Goal: Use online tool/utility

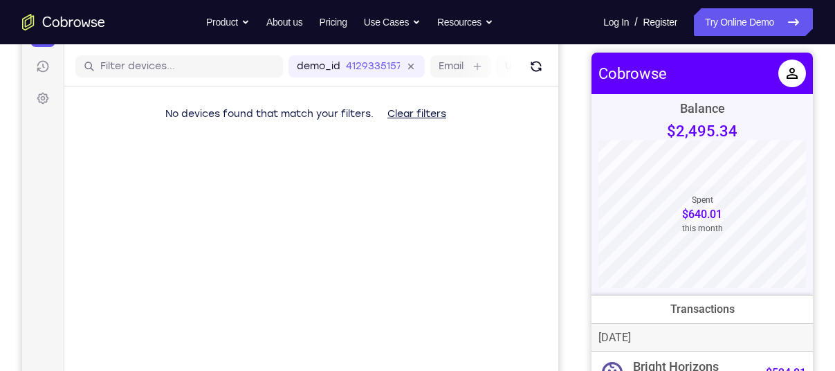
scroll to position [68, 0]
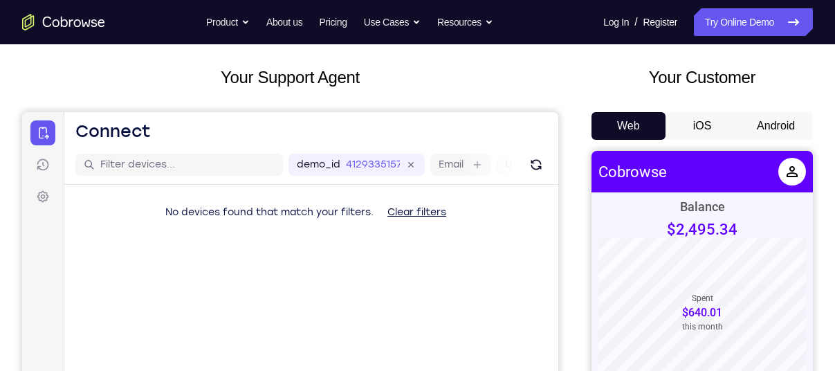
click at [773, 134] on button "Android" at bounding box center [776, 126] width 74 height 28
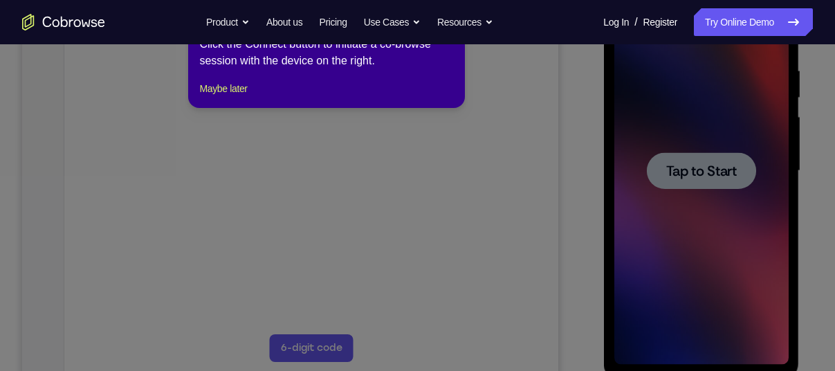
scroll to position [0, 0]
click at [241, 97] on button "Maybe later" at bounding box center [223, 88] width 48 height 17
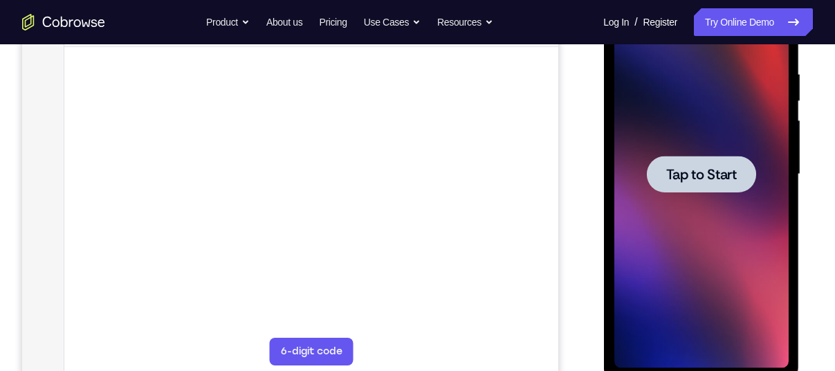
scroll to position [261, 0]
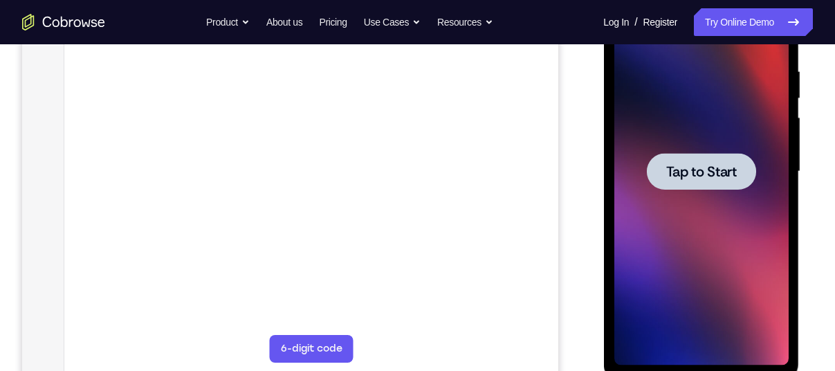
click at [655, 180] on div at bounding box center [700, 171] width 109 height 37
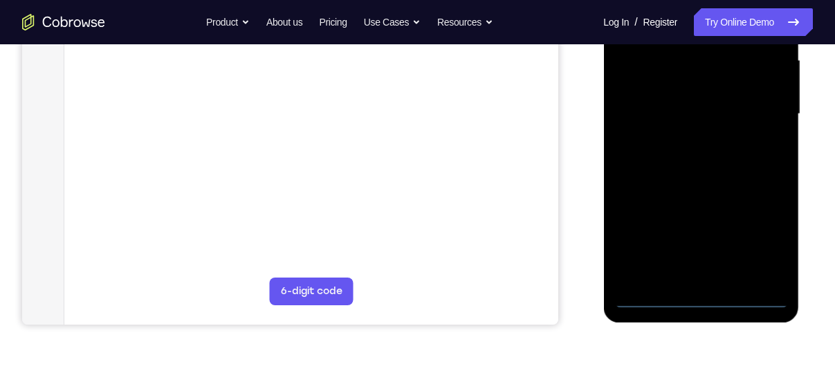
scroll to position [320, 0]
click at [697, 297] on div at bounding box center [701, 113] width 174 height 387
click at [753, 234] on div at bounding box center [701, 113] width 174 height 387
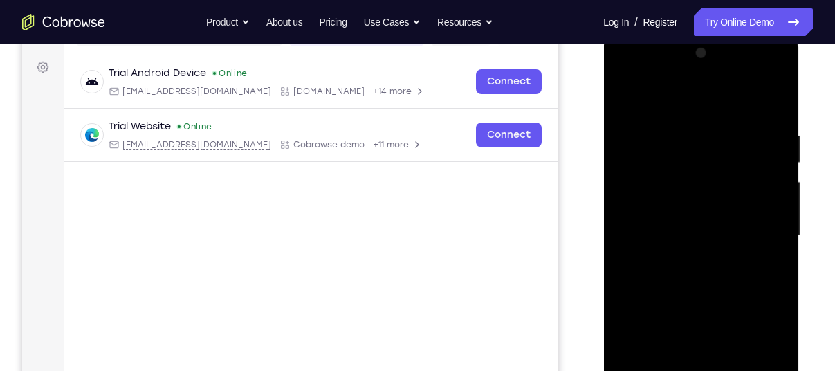
scroll to position [193, 0]
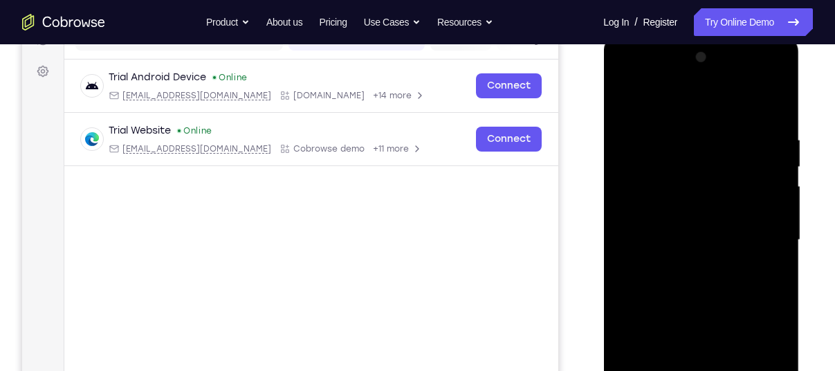
click at [634, 80] on div at bounding box center [701, 239] width 174 height 387
click at [630, 194] on div at bounding box center [701, 239] width 174 height 387
click at [667, 235] on div at bounding box center [701, 239] width 174 height 387
click at [677, 232] on div at bounding box center [701, 239] width 174 height 387
click at [770, 225] on div at bounding box center [701, 239] width 174 height 387
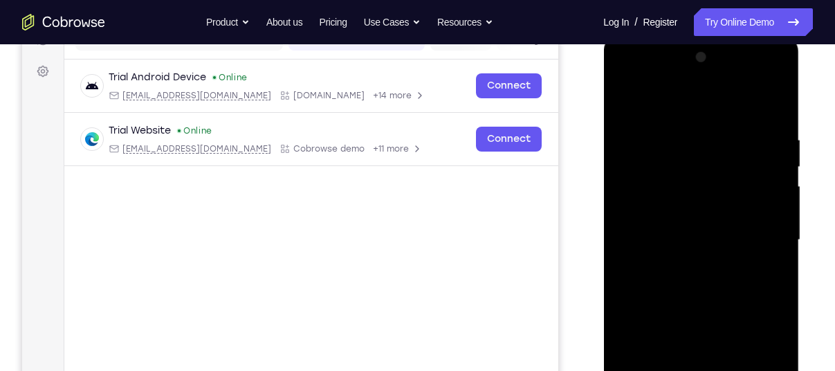
click at [685, 254] on div at bounding box center [701, 239] width 174 height 387
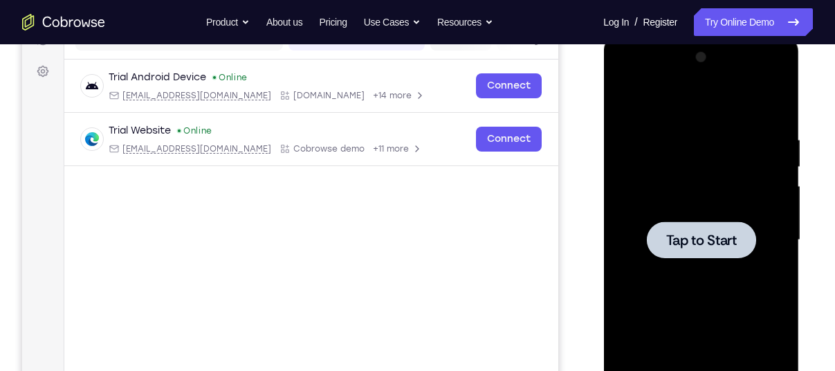
click at [688, 244] on span "Tap to Start" at bounding box center [700, 240] width 71 height 14
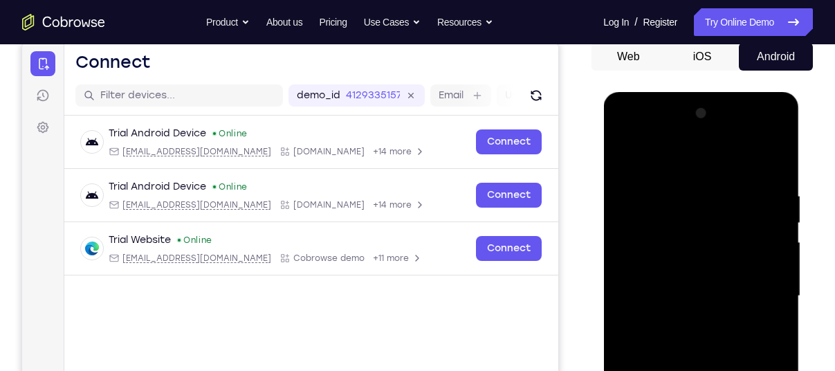
scroll to position [339, 0]
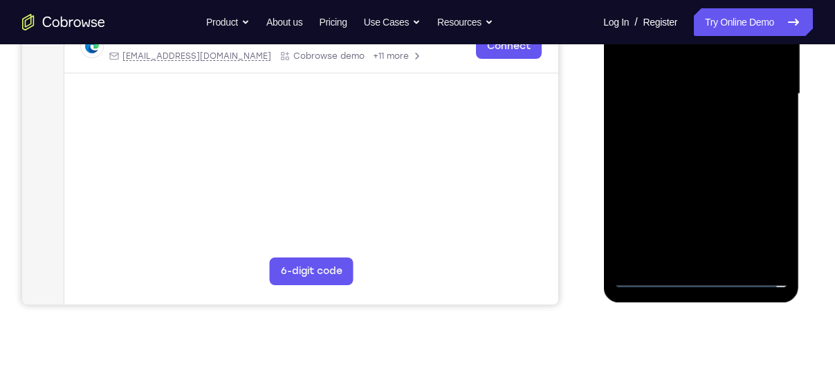
click at [701, 275] on div at bounding box center [701, 93] width 174 height 387
click at [774, 221] on div at bounding box center [701, 93] width 174 height 387
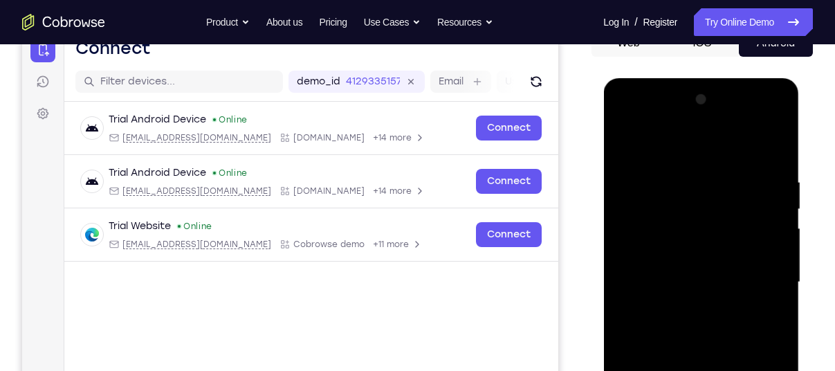
scroll to position [141, 0]
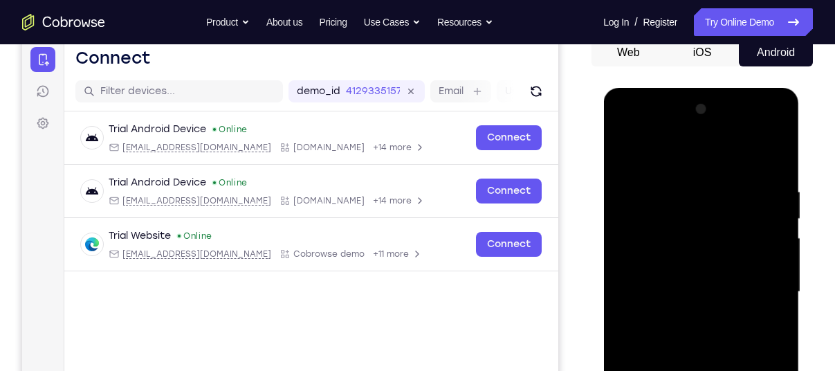
click at [629, 129] on div at bounding box center [701, 291] width 174 height 387
click at [641, 252] on div at bounding box center [701, 291] width 174 height 387
click at [669, 279] on div at bounding box center [701, 291] width 174 height 387
click at [701, 266] on div at bounding box center [701, 291] width 174 height 387
click at [699, 300] on div at bounding box center [701, 291] width 174 height 387
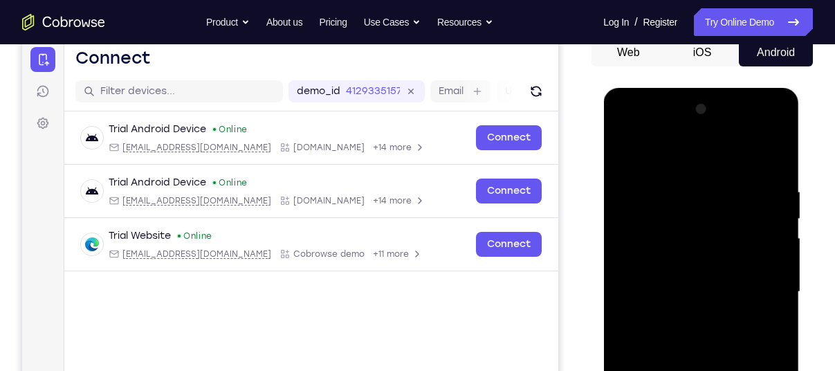
click at [699, 300] on div at bounding box center [701, 291] width 174 height 387
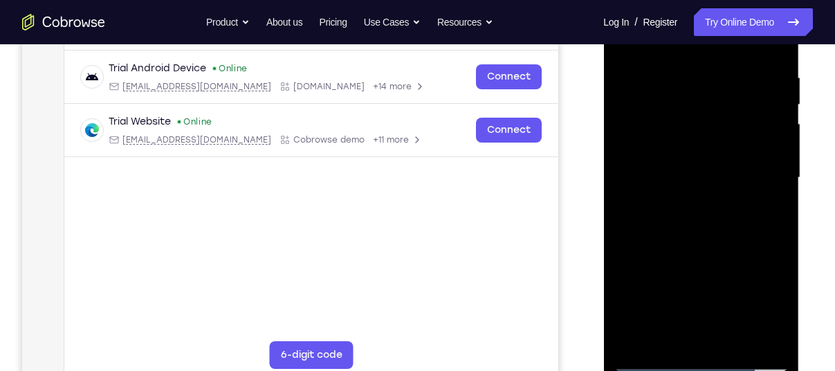
scroll to position [258, 0]
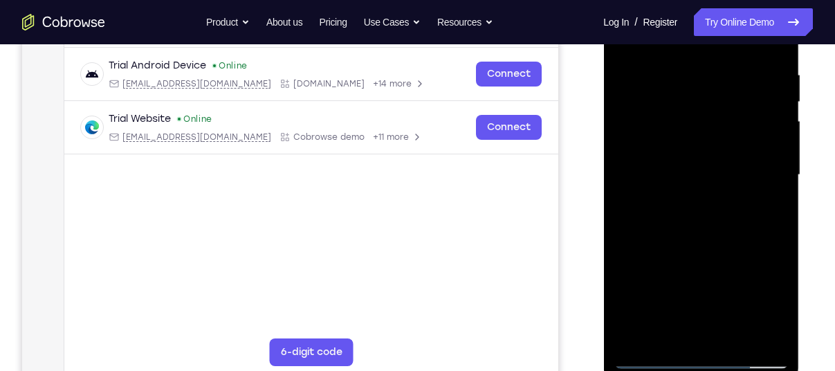
click at [653, 239] on div at bounding box center [701, 174] width 174 height 387
click at [698, 152] on div at bounding box center [701, 174] width 174 height 387
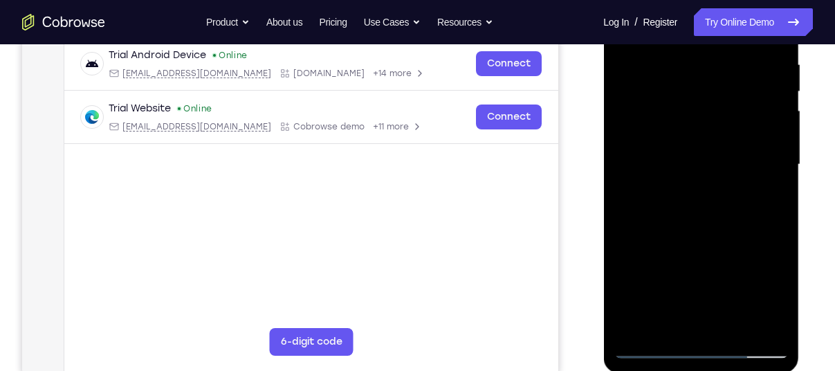
scroll to position [269, 0]
drag, startPoint x: 663, startPoint y: 298, endPoint x: 661, endPoint y: 239, distance: 58.9
click at [661, 239] on div at bounding box center [701, 163] width 174 height 387
click at [666, 321] on div at bounding box center [701, 163] width 174 height 387
drag, startPoint x: 682, startPoint y: 260, endPoint x: 680, endPoint y: 307, distance: 47.1
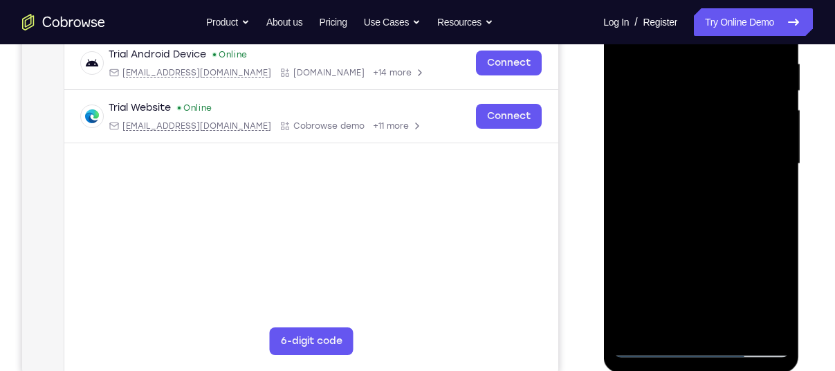
click at [680, 307] on div at bounding box center [701, 163] width 174 height 387
click at [652, 164] on div at bounding box center [701, 163] width 174 height 387
drag, startPoint x: 762, startPoint y: 144, endPoint x: 755, endPoint y: 95, distance: 49.6
click at [755, 95] on div at bounding box center [701, 163] width 174 height 387
click at [699, 198] on div at bounding box center [701, 163] width 174 height 387
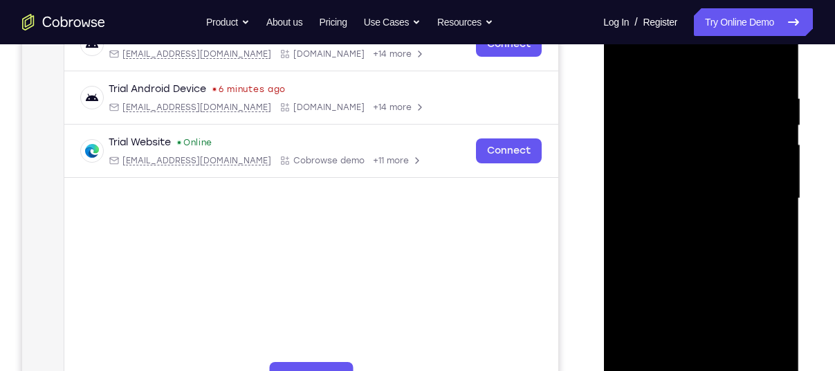
scroll to position [235, 0]
drag, startPoint x: 691, startPoint y: 273, endPoint x: 678, endPoint y: 210, distance: 65.0
click at [678, 210] on div at bounding box center [701, 197] width 174 height 387
drag, startPoint x: 687, startPoint y: 301, endPoint x: 663, endPoint y: 140, distance: 162.3
click at [663, 140] on div at bounding box center [701, 197] width 174 height 387
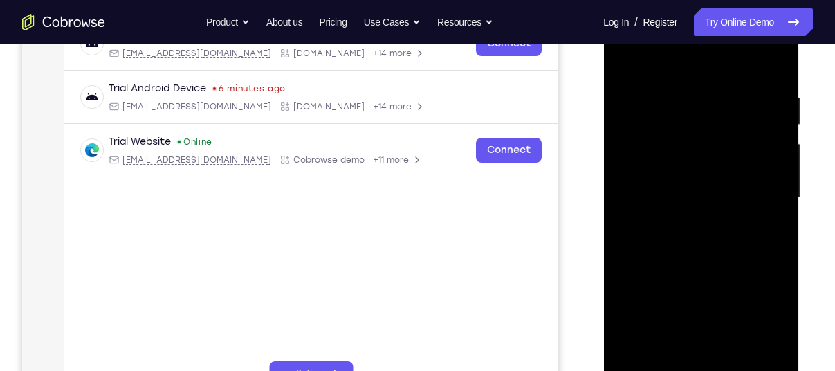
drag, startPoint x: 677, startPoint y: 295, endPoint x: 646, endPoint y: 71, distance: 226.9
click at [646, 71] on div at bounding box center [701, 197] width 174 height 387
drag, startPoint x: 669, startPoint y: 297, endPoint x: 635, endPoint y: 99, distance: 200.7
click at [635, 99] on div at bounding box center [701, 197] width 174 height 387
drag, startPoint x: 674, startPoint y: 155, endPoint x: 675, endPoint y: 318, distance: 163.2
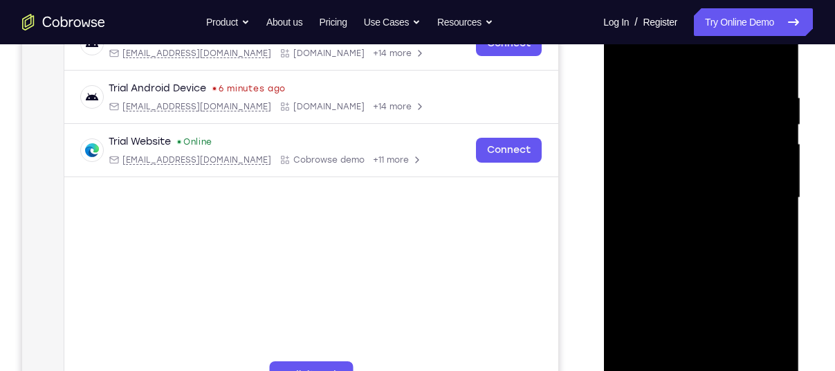
click at [675, 318] on div at bounding box center [701, 197] width 174 height 387
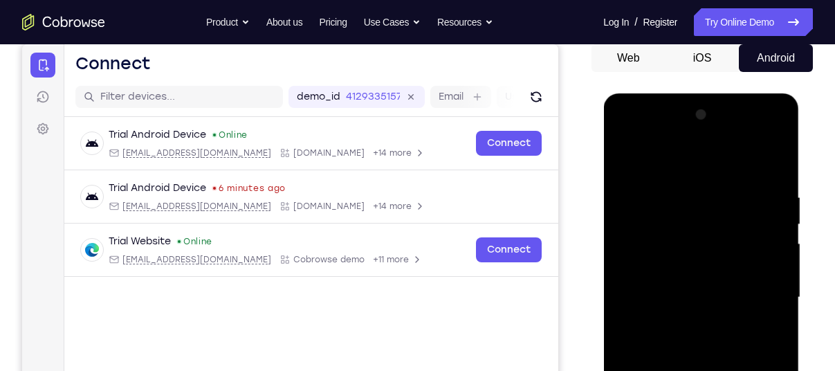
scroll to position [154, 0]
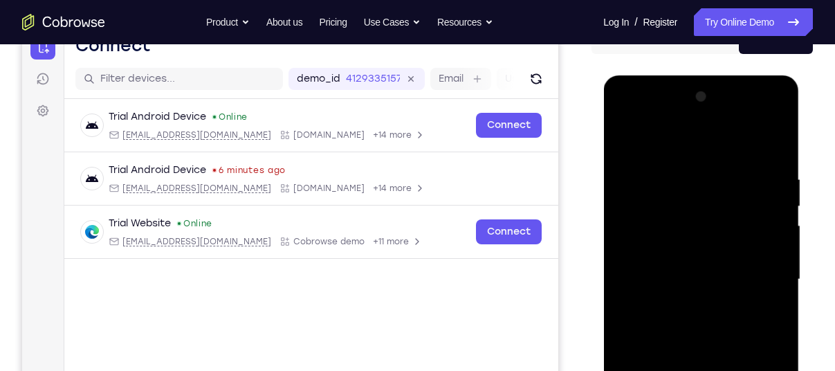
drag, startPoint x: 698, startPoint y: 198, endPoint x: 701, endPoint y: 362, distance: 163.9
click at [701, 362] on div at bounding box center [701, 279] width 174 height 387
click at [744, 166] on div at bounding box center [701, 279] width 174 height 387
drag, startPoint x: 692, startPoint y: 318, endPoint x: 683, endPoint y: 228, distance: 91.1
click at [683, 228] on div at bounding box center [701, 279] width 174 height 387
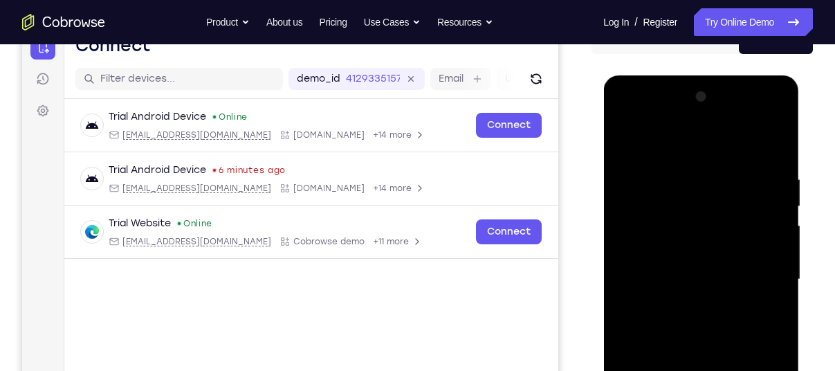
drag, startPoint x: 684, startPoint y: 349, endPoint x: 697, endPoint y: 199, distance: 151.4
click at [697, 199] on div at bounding box center [701, 279] width 174 height 387
drag, startPoint x: 706, startPoint y: 151, endPoint x: 717, endPoint y: 405, distance: 254.1
click at [717, 370] on div at bounding box center [701, 279] width 174 height 387
click at [657, 135] on div at bounding box center [701, 279] width 174 height 387
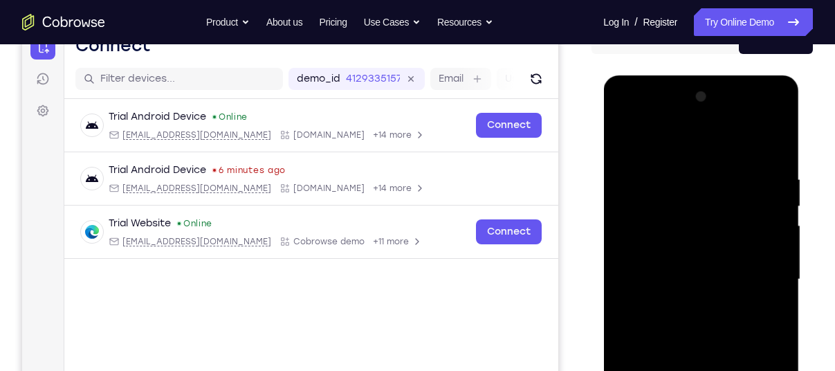
drag, startPoint x: 703, startPoint y: 331, endPoint x: 647, endPoint y: 142, distance: 197.2
click at [647, 142] on div at bounding box center [701, 279] width 174 height 387
drag, startPoint x: 720, startPoint y: 179, endPoint x: 713, endPoint y: 376, distance: 196.6
click at [713, 370] on div at bounding box center [701, 279] width 174 height 387
click at [633, 136] on div at bounding box center [701, 279] width 174 height 387
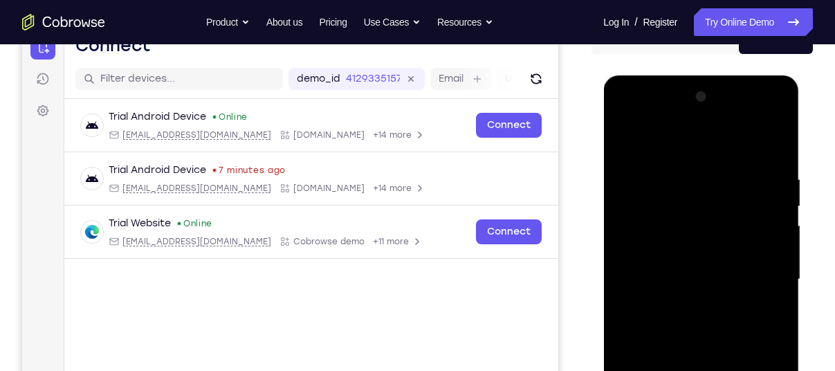
click at [633, 157] on div at bounding box center [701, 279] width 174 height 387
drag, startPoint x: 692, startPoint y: 294, endPoint x: 674, endPoint y: 119, distance: 176.0
click at [674, 119] on div at bounding box center [701, 279] width 174 height 387
drag, startPoint x: 717, startPoint y: 259, endPoint x: 730, endPoint y: 366, distance: 107.3
click at [730, 366] on div at bounding box center [701, 279] width 174 height 387
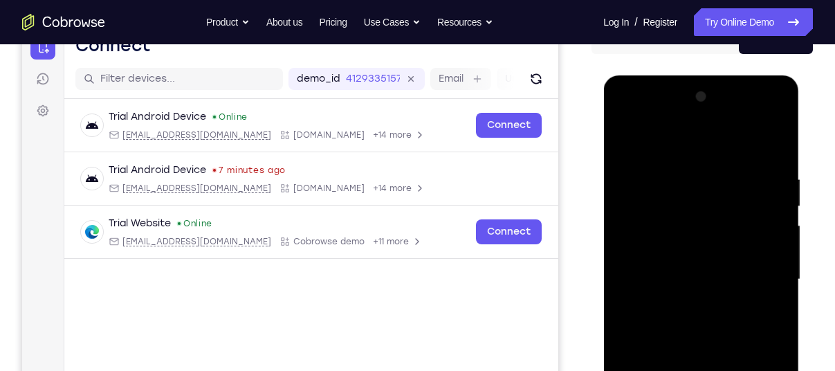
drag, startPoint x: 685, startPoint y: 333, endPoint x: 671, endPoint y: 188, distance: 145.9
click at [671, 188] on div at bounding box center [701, 279] width 174 height 387
drag, startPoint x: 690, startPoint y: 264, endPoint x: 654, endPoint y: 79, distance: 188.1
click at [654, 79] on div at bounding box center [701, 281] width 196 height 412
drag, startPoint x: 694, startPoint y: 308, endPoint x: 631, endPoint y: 75, distance: 241.6
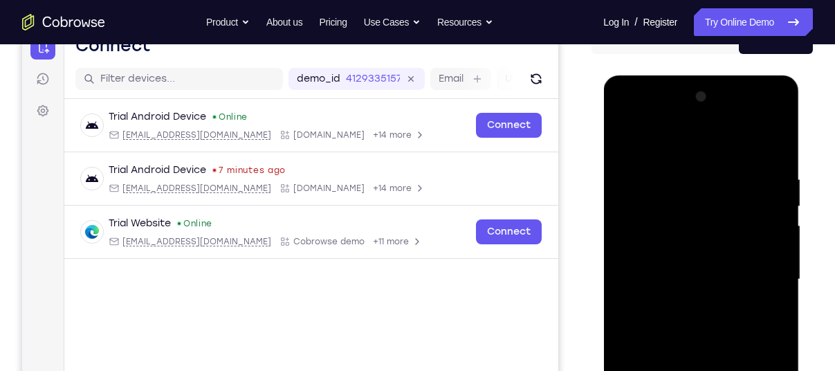
click at [631, 75] on div at bounding box center [701, 281] width 196 height 412
drag, startPoint x: 690, startPoint y: 367, endPoint x: 663, endPoint y: 183, distance: 186.6
click at [663, 183] on div at bounding box center [701, 279] width 174 height 387
drag, startPoint x: 716, startPoint y: 241, endPoint x: 707, endPoint y: 191, distance: 51.3
click at [707, 191] on div at bounding box center [701, 279] width 174 height 387
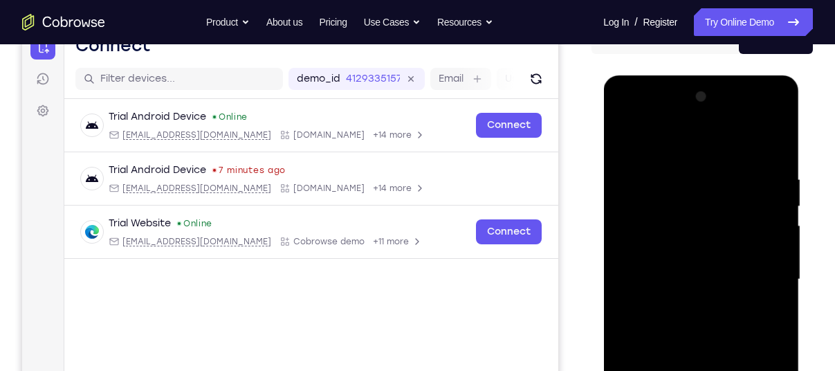
drag, startPoint x: 651, startPoint y: 257, endPoint x: 665, endPoint y: 123, distance: 134.2
click at [665, 123] on div at bounding box center [701, 279] width 174 height 387
drag, startPoint x: 720, startPoint y: 342, endPoint x: 680, endPoint y: 141, distance: 204.6
click at [680, 141] on div at bounding box center [701, 279] width 174 height 387
drag, startPoint x: 717, startPoint y: 331, endPoint x: 730, endPoint y: 373, distance: 44.2
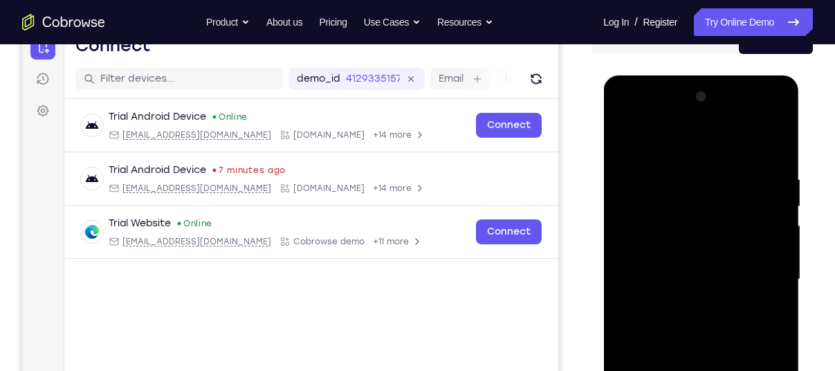
click at [730, 370] on div at bounding box center [701, 279] width 174 height 387
drag, startPoint x: 672, startPoint y: 149, endPoint x: 691, endPoint y: 249, distance: 102.0
click at [691, 249] on div at bounding box center [701, 279] width 174 height 387
drag, startPoint x: 734, startPoint y: 258, endPoint x: 729, endPoint y: 244, distance: 14.7
click at [729, 244] on div at bounding box center [701, 279] width 174 height 387
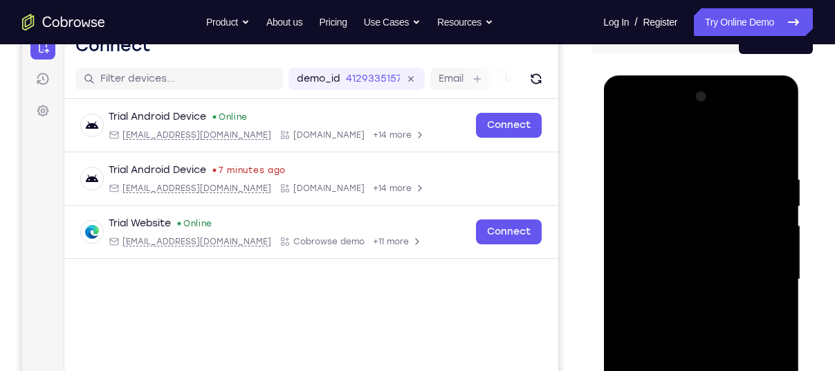
drag, startPoint x: 688, startPoint y: 270, endPoint x: 664, endPoint y: 154, distance: 119.2
click at [664, 154] on div at bounding box center [701, 279] width 174 height 387
drag, startPoint x: 723, startPoint y: 323, endPoint x: 699, endPoint y: 214, distance: 111.3
click at [699, 214] on div at bounding box center [701, 279] width 174 height 387
drag, startPoint x: 735, startPoint y: 347, endPoint x: 676, endPoint y: 155, distance: 200.6
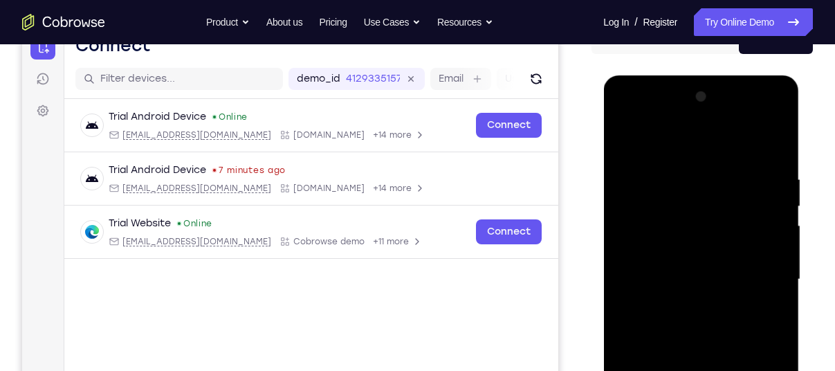
click at [676, 155] on div at bounding box center [701, 279] width 174 height 387
drag, startPoint x: 710, startPoint y: 329, endPoint x: 667, endPoint y: 172, distance: 162.8
click at [667, 172] on div at bounding box center [701, 279] width 174 height 387
drag, startPoint x: 717, startPoint y: 301, endPoint x: 714, endPoint y: 272, distance: 29.2
click at [714, 272] on div at bounding box center [701, 279] width 174 height 387
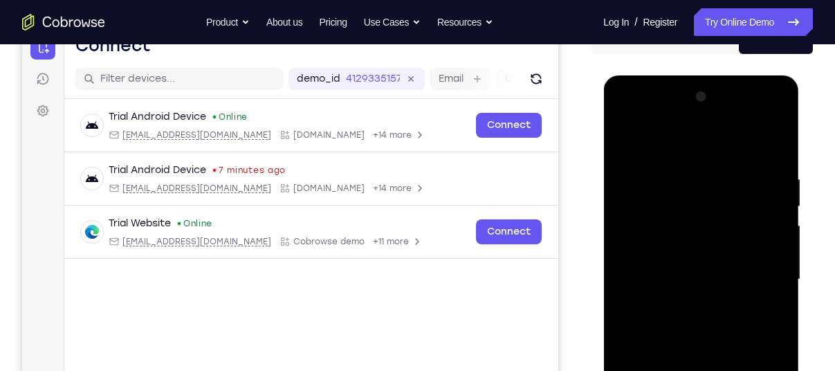
click at [643, 174] on div at bounding box center [701, 279] width 174 height 387
drag, startPoint x: 738, startPoint y: 280, endPoint x: 683, endPoint y: 161, distance: 131.2
click at [683, 161] on div at bounding box center [701, 279] width 174 height 387
drag, startPoint x: 726, startPoint y: 324, endPoint x: 679, endPoint y: 151, distance: 179.2
click at [679, 151] on div at bounding box center [701, 279] width 174 height 387
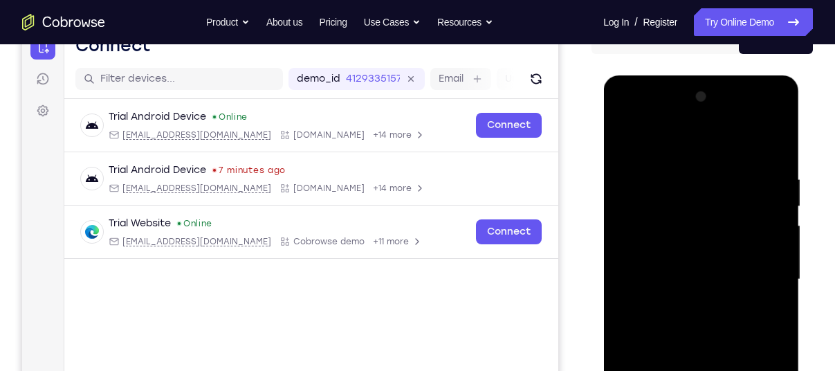
drag, startPoint x: 714, startPoint y: 308, endPoint x: 643, endPoint y: 114, distance: 206.6
click at [643, 114] on div at bounding box center [701, 279] width 174 height 387
drag, startPoint x: 726, startPoint y: 341, endPoint x: 636, endPoint y: 129, distance: 230.0
click at [636, 129] on div at bounding box center [701, 279] width 174 height 387
drag, startPoint x: 693, startPoint y: 304, endPoint x: 686, endPoint y: 225, distance: 78.5
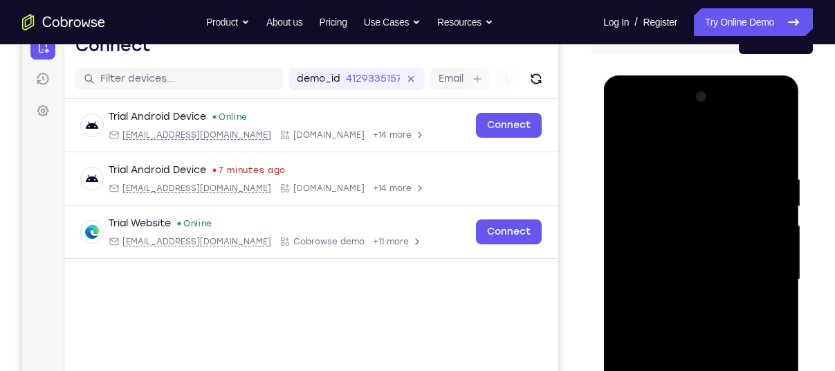
click at [686, 225] on div at bounding box center [701, 279] width 174 height 387
drag, startPoint x: 688, startPoint y: 239, endPoint x: 701, endPoint y: 295, distance: 58.1
click at [701, 295] on div at bounding box center [701, 279] width 174 height 387
click at [636, 169] on div at bounding box center [701, 279] width 174 height 387
drag, startPoint x: 707, startPoint y: 324, endPoint x: 675, endPoint y: 210, distance: 118.5
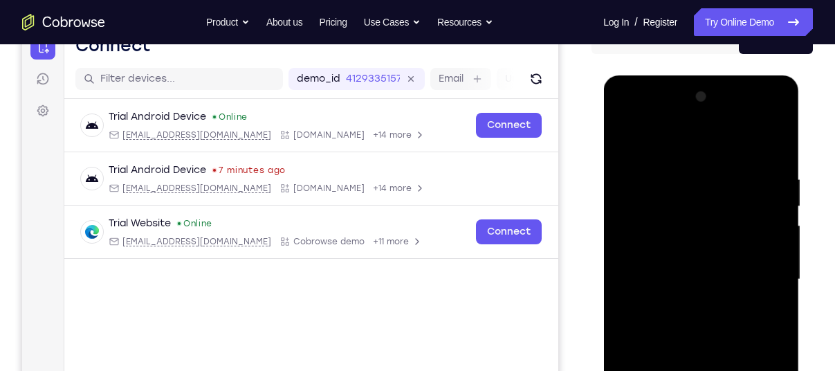
click at [675, 210] on div at bounding box center [701, 279] width 174 height 387
drag, startPoint x: 692, startPoint y: 302, endPoint x: 625, endPoint y: 70, distance: 241.9
click at [625, 75] on html "Online web based iOS Simulators and Android Emulators. Run iPhone, iPad, Mobile…" at bounding box center [701, 282] width 197 height 415
drag, startPoint x: 681, startPoint y: 330, endPoint x: 607, endPoint y: -8, distance: 345.6
click at [607, 75] on html "Online web based iOS Simulators and Android Emulators. Run iPhone, iPad, Mobile…" at bounding box center [701, 282] width 197 height 415
